Goal: Information Seeking & Learning: Check status

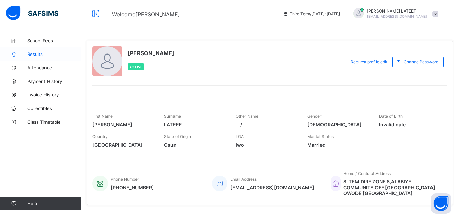
click at [39, 55] on span "Results" at bounding box center [54, 54] width 54 height 5
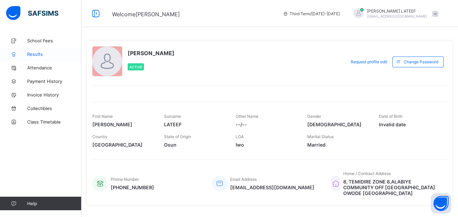
click at [48, 53] on span "Results" at bounding box center [54, 54] width 54 height 5
click at [38, 54] on span "Results" at bounding box center [54, 54] width 54 height 5
click at [408, 16] on span "[EMAIL_ADDRESS][DOMAIN_NAME]" at bounding box center [397, 16] width 60 height 4
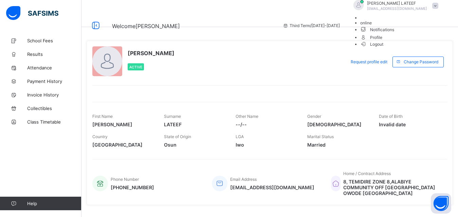
click at [383, 48] on span "Logout" at bounding box center [371, 44] width 23 height 7
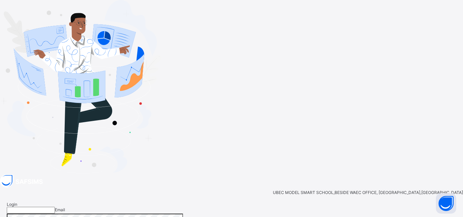
type input "**********"
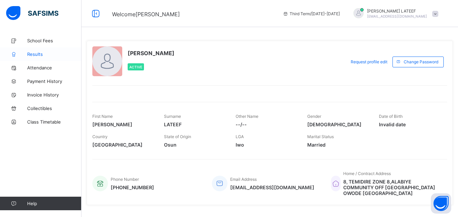
click at [40, 52] on span "Results" at bounding box center [54, 54] width 54 height 5
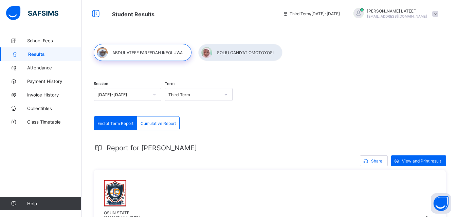
click at [358, 61] on div at bounding box center [270, 61] width 352 height 0
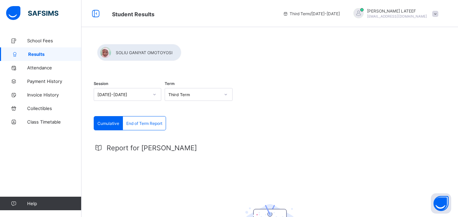
click at [333, 61] on div at bounding box center [270, 61] width 352 height 0
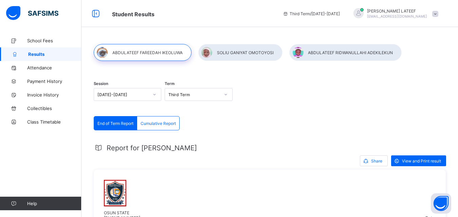
click at [331, 53] on div at bounding box center [345, 52] width 112 height 17
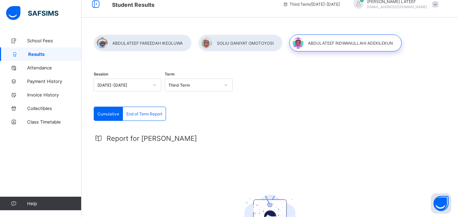
scroll to position [5, 0]
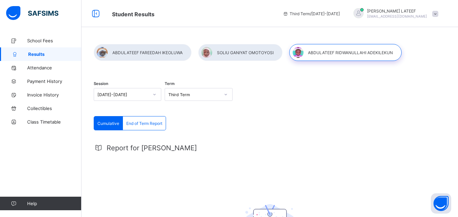
click at [343, 57] on div at bounding box center [345, 52] width 112 height 17
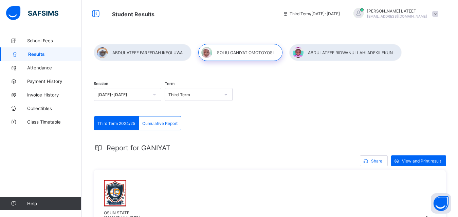
click at [322, 54] on div at bounding box center [345, 52] width 112 height 17
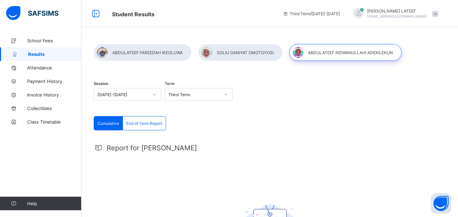
click at [322, 54] on div at bounding box center [345, 52] width 112 height 17
click at [265, 53] on div at bounding box center [240, 52] width 84 height 17
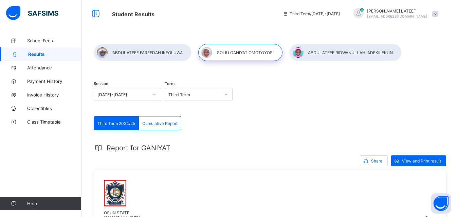
click at [312, 52] on div at bounding box center [345, 52] width 112 height 17
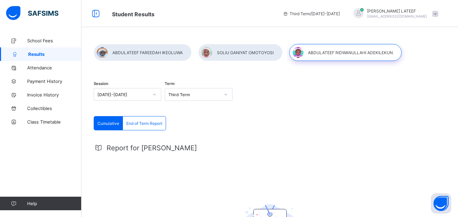
click at [312, 52] on div at bounding box center [345, 52] width 112 height 17
click at [246, 47] on div at bounding box center [240, 52] width 84 height 17
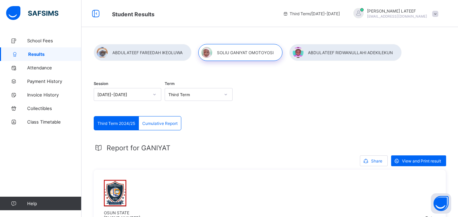
click at [324, 52] on div at bounding box center [345, 52] width 112 height 17
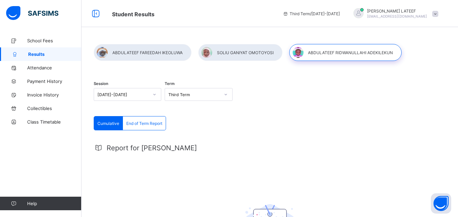
click at [231, 52] on div at bounding box center [240, 52] width 84 height 17
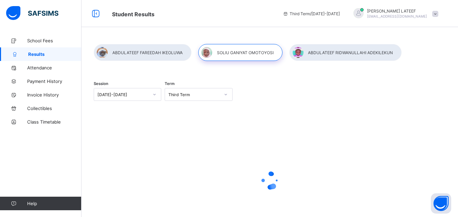
click at [314, 57] on div at bounding box center [345, 52] width 112 height 17
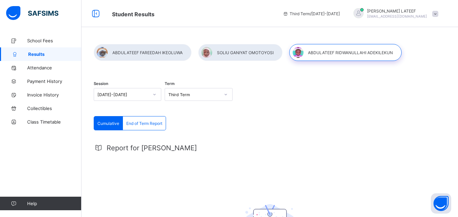
click at [323, 54] on div at bounding box center [345, 52] width 112 height 17
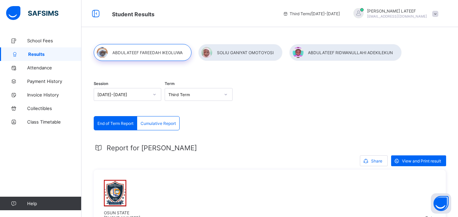
click at [316, 54] on div at bounding box center [345, 52] width 112 height 17
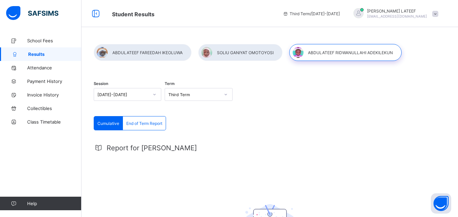
click at [361, 51] on div at bounding box center [345, 52] width 112 height 17
click at [330, 53] on div at bounding box center [345, 52] width 112 height 17
click at [260, 55] on div at bounding box center [240, 52] width 84 height 17
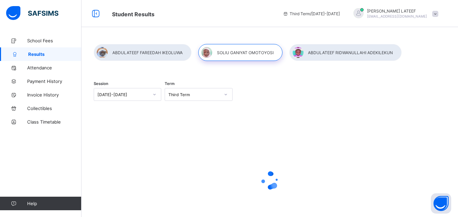
click at [307, 51] on div at bounding box center [345, 52] width 112 height 17
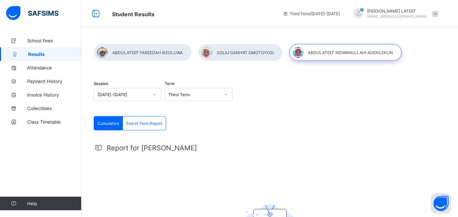
click at [205, 45] on div at bounding box center [240, 52] width 84 height 17
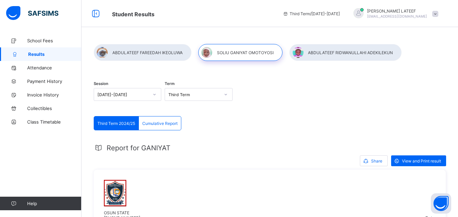
click at [305, 59] on div at bounding box center [345, 52] width 112 height 17
